Goal: Find specific page/section: Find specific page/section

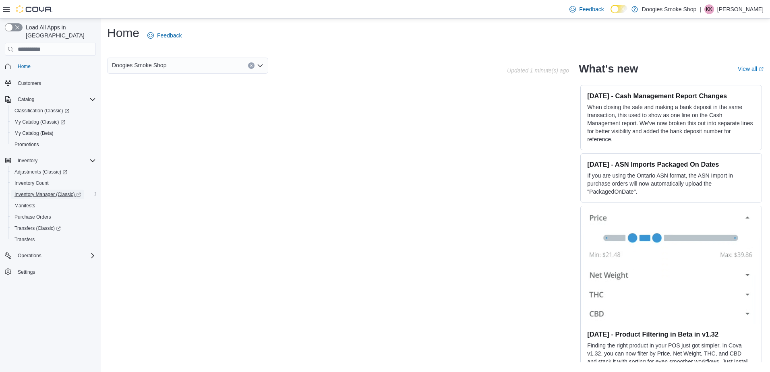
click at [39, 191] on span "Inventory Manager (Classic)" at bounding box center [47, 194] width 66 height 6
